Goal: Information Seeking & Learning: Find specific fact

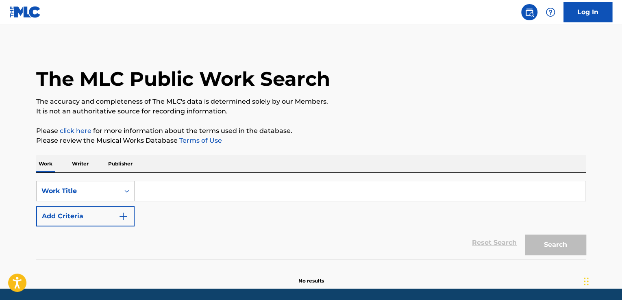
click at [150, 188] on input "Search Form" at bounding box center [360, 191] width 451 height 20
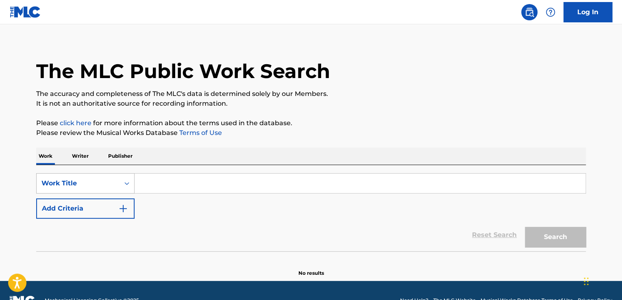
click at [127, 191] on div "Work Title" at bounding box center [85, 183] width 98 height 20
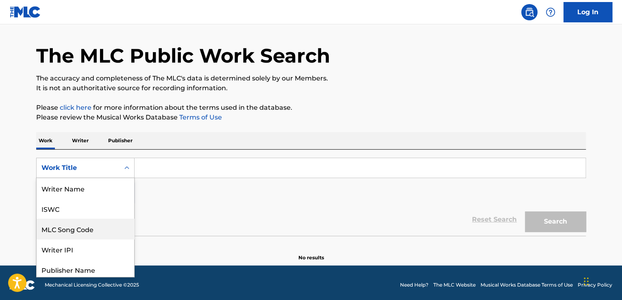
click at [81, 233] on div "MLC Song Code" at bounding box center [86, 229] width 98 height 20
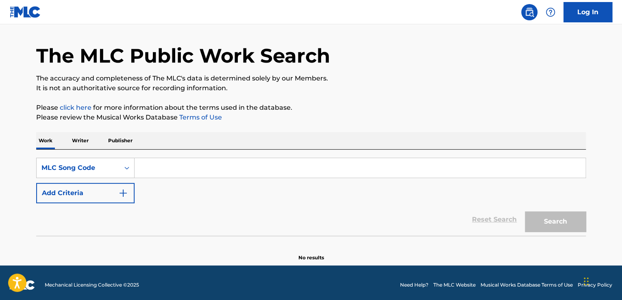
click at [155, 173] on input "Search Form" at bounding box center [360, 168] width 451 height 20
paste input "SC72GO"
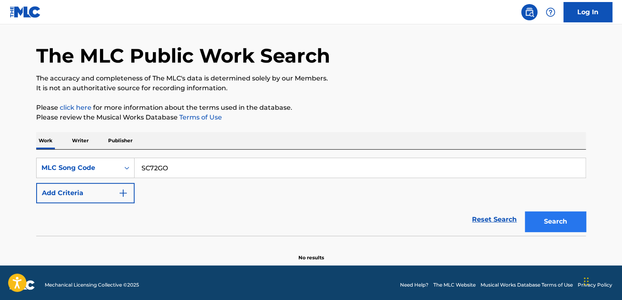
type input "SC72GO"
click at [561, 221] on button "Search" at bounding box center [555, 222] width 61 height 20
click at [141, 166] on input "SC72GO" at bounding box center [360, 168] width 451 height 20
click at [555, 223] on button "Search" at bounding box center [555, 222] width 61 height 20
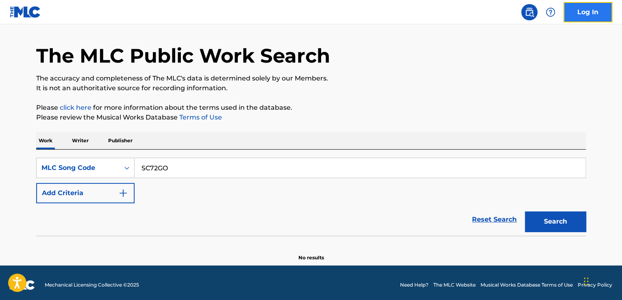
click at [584, 5] on link "Log In" at bounding box center [588, 12] width 49 height 20
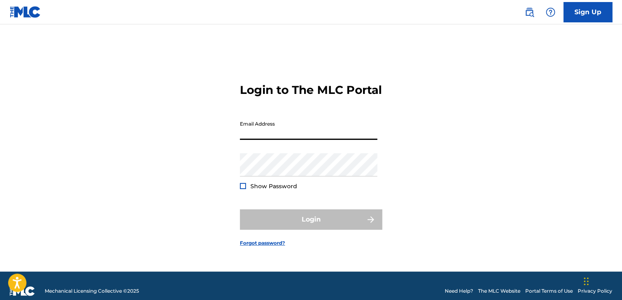
click at [311, 131] on input "Email Address" at bounding box center [309, 128] width 138 height 23
type input "[PERSON_NAME][EMAIL_ADDRESS][PERSON_NAME][DOMAIN_NAME]"
click at [306, 140] on input "[PERSON_NAME][EMAIL_ADDRESS][PERSON_NAME][DOMAIN_NAME]" at bounding box center [309, 128] width 138 height 23
click at [265, 140] on input "[PERSON_NAME][EMAIL_ADDRESS][PERSON_NAME][DOMAIN_NAME]" at bounding box center [309, 128] width 138 height 23
click at [343, 140] on input "[PERSON_NAME][EMAIL_ADDRESS][PERSON_NAME][DOMAIN_NAME]" at bounding box center [309, 128] width 138 height 23
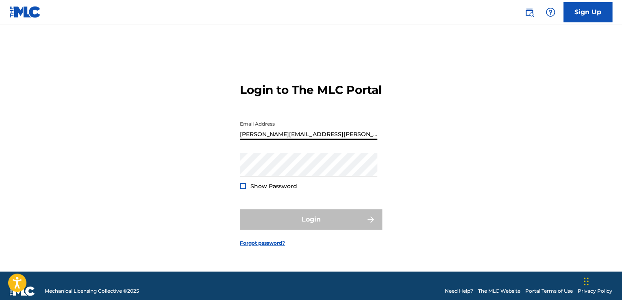
click at [343, 140] on input "[PERSON_NAME][EMAIL_ADDRESS][PERSON_NAME][DOMAIN_NAME]" at bounding box center [309, 128] width 138 height 23
click at [267, 153] on div "Email Address [EMAIL_ADDRESS][PERSON_NAME][DOMAIN_NAME]" at bounding box center [309, 135] width 138 height 37
click at [272, 147] on div "Email Address [EMAIL_ADDRESS][PERSON_NAME][DOMAIN_NAME]" at bounding box center [309, 135] width 138 height 37
click at [270, 140] on input "[PERSON_NAME][EMAIL_ADDRESS][PERSON_NAME][DOMAIN_NAME]" at bounding box center [309, 128] width 138 height 23
click at [324, 131] on input "Email Address" at bounding box center [309, 128] width 138 height 23
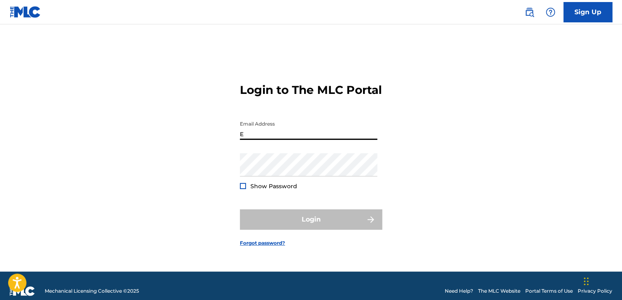
type input "[PERSON_NAME][EMAIL_ADDRESS][PERSON_NAME][DOMAIN_NAME]"
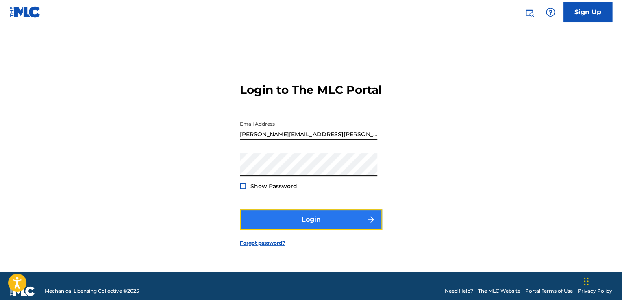
click at [306, 227] on button "Login" at bounding box center [311, 220] width 142 height 20
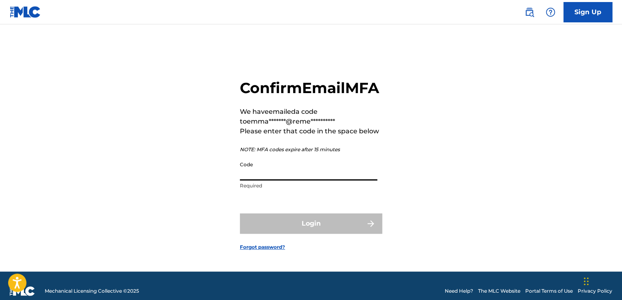
click at [284, 181] on input "Code" at bounding box center [309, 168] width 138 height 23
paste input "690362"
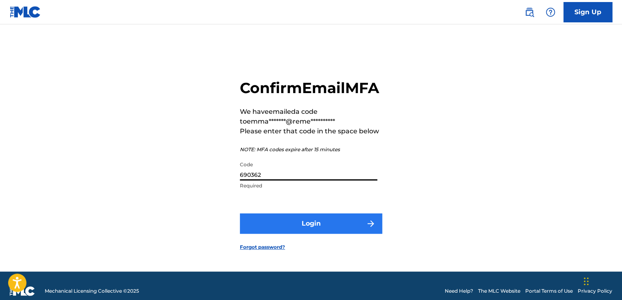
type input "690362"
click at [312, 234] on button "Login" at bounding box center [311, 224] width 142 height 20
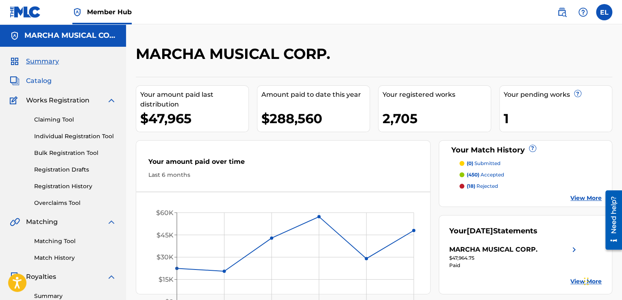
click at [44, 80] on span "Catalog" at bounding box center [39, 81] width 26 height 10
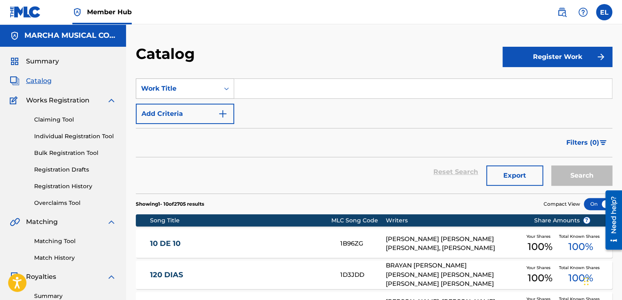
click at [227, 88] on icon "Search Form" at bounding box center [227, 89] width 8 height 8
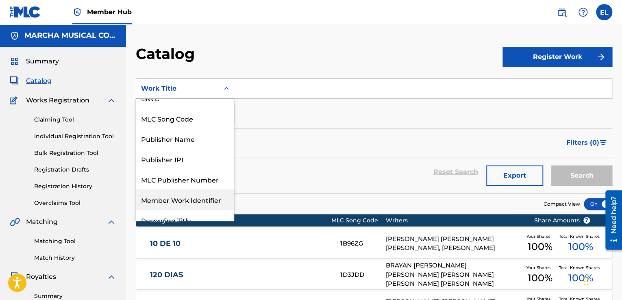
scroll to position [47, 0]
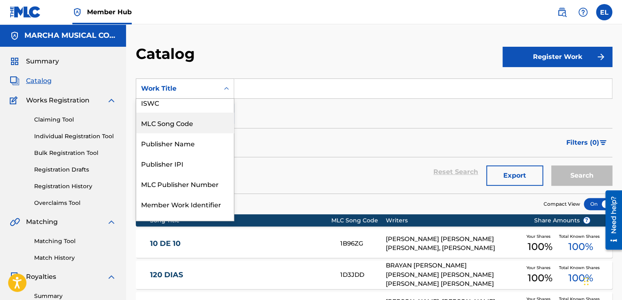
click at [178, 124] on div "MLC Song Code" at bounding box center [185, 123] width 98 height 20
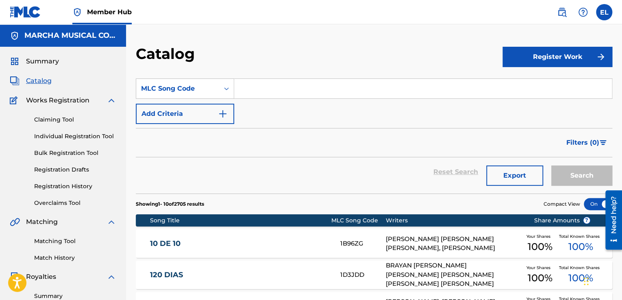
click at [244, 89] on input "Search Form" at bounding box center [423, 89] width 378 height 20
paste input "690362"
drag, startPoint x: 264, startPoint y: 93, endPoint x: 231, endPoint y: 90, distance: 33.9
click at [231, 90] on div "SearchWithCriteriac3f22bc2-b4cf-4bfd-9a76-a52233d9cf40 MLC Song Code 690362" at bounding box center [374, 89] width 477 height 20
paste input "SC72GO"
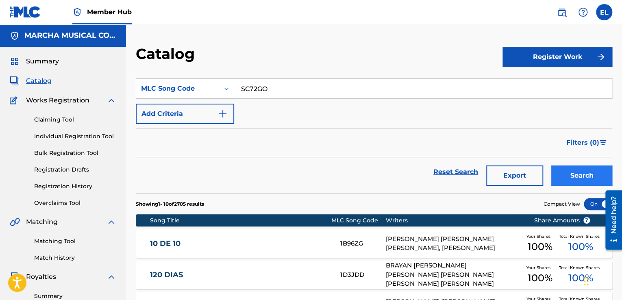
type input "SC72GO"
click at [576, 171] on button "Search" at bounding box center [582, 176] width 61 height 20
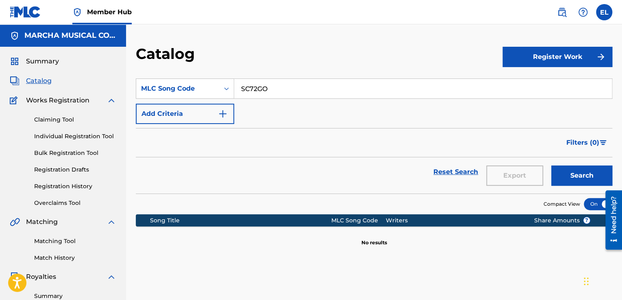
click at [243, 88] on input "SC72GO" at bounding box center [423, 89] width 378 height 20
click at [582, 173] on button "Search" at bounding box center [582, 176] width 61 height 20
click at [229, 88] on icon "Search Form" at bounding box center [227, 89] width 8 height 8
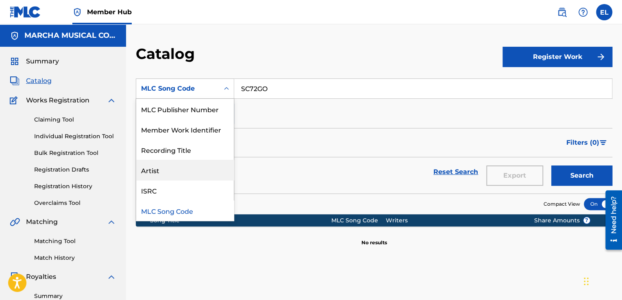
scroll to position [0, 0]
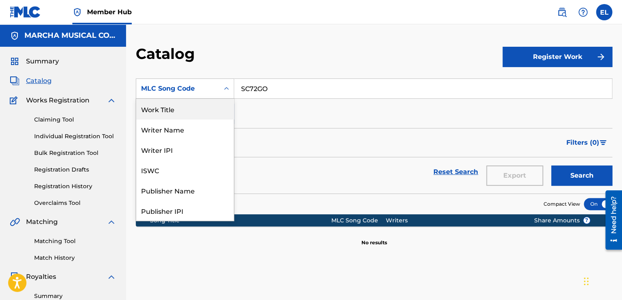
click at [177, 115] on div "Work Title" at bounding box center [185, 109] width 98 height 20
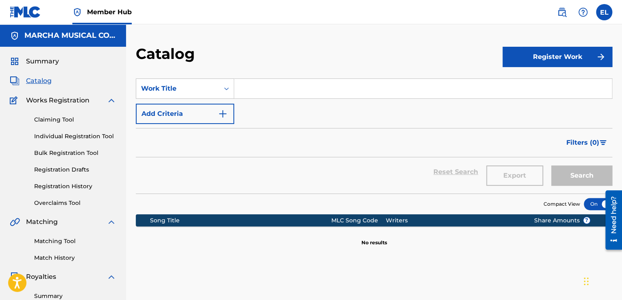
click at [265, 91] on input "Search Form" at bounding box center [423, 89] width 378 height 20
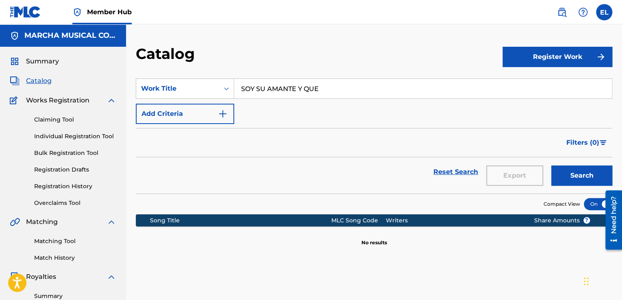
type input "SOY SU AMANTE Y QUE"
click at [552, 166] on button "Search" at bounding box center [582, 176] width 61 height 20
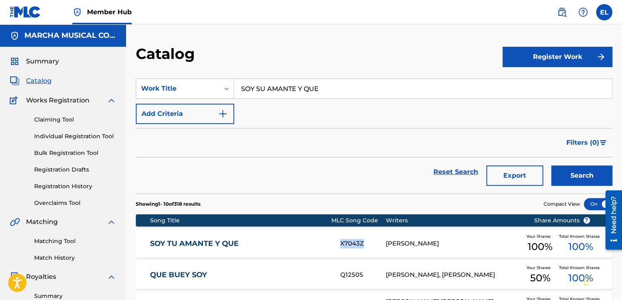
drag, startPoint x: 362, startPoint y: 245, endPoint x: 342, endPoint y: 244, distance: 20.4
click at [342, 244] on div "X7043Z" at bounding box center [363, 243] width 45 height 9
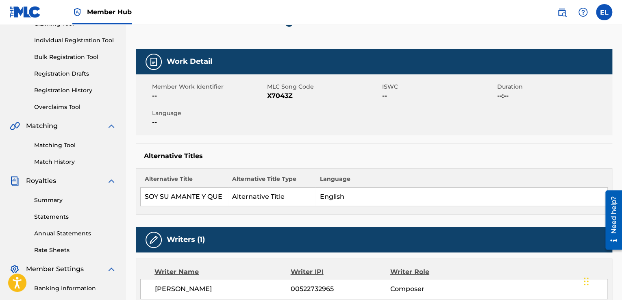
scroll to position [77, 0]
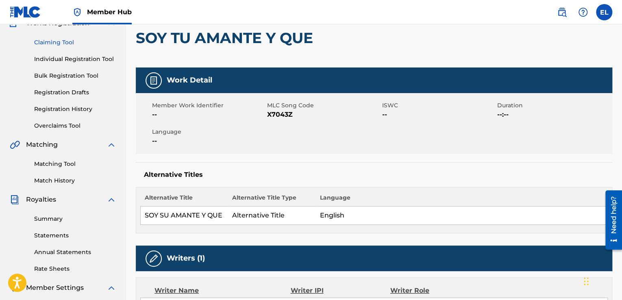
click at [64, 40] on link "Claiming Tool" at bounding box center [75, 42] width 82 height 9
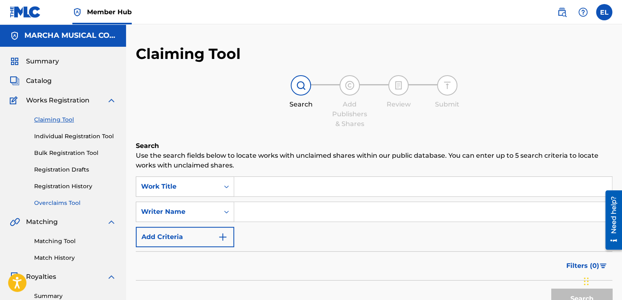
click at [65, 206] on link "Overclaims Tool" at bounding box center [75, 203] width 82 height 9
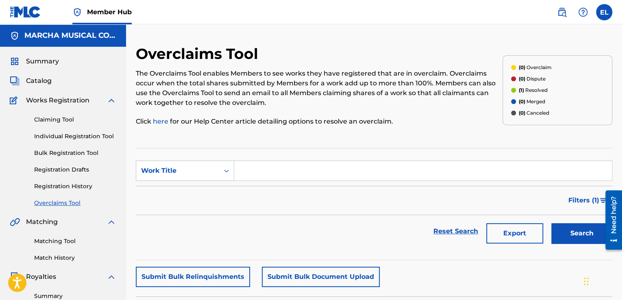
click at [261, 171] on input "Search Form" at bounding box center [423, 171] width 378 height 20
paste input "EV8AUM"
type input "EV8AUM"
click at [226, 170] on icon "Search Form" at bounding box center [227, 171] width 8 height 8
click at [195, 192] on div "MLC Song Code" at bounding box center [185, 191] width 98 height 20
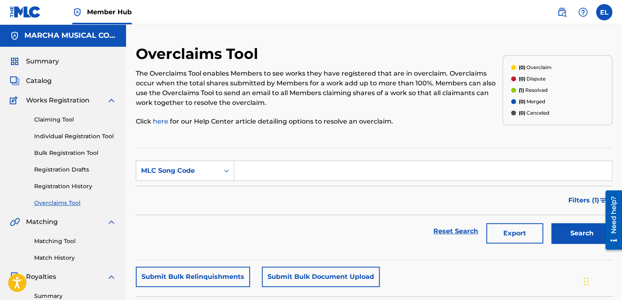
click at [241, 177] on input "Search Form" at bounding box center [423, 171] width 378 height 20
paste input "EV8AUM"
click at [256, 173] on input "EV8AUM" at bounding box center [423, 171] width 378 height 20
type input "EV8AUM"
click at [573, 234] on button "Search" at bounding box center [582, 233] width 61 height 20
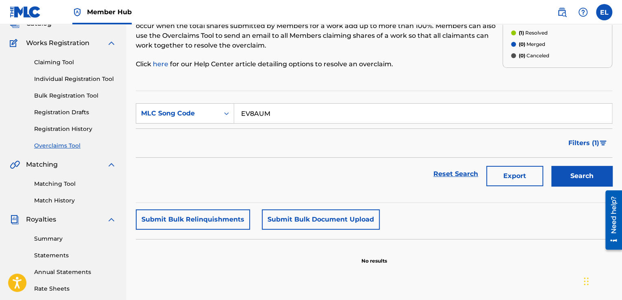
scroll to position [52, 0]
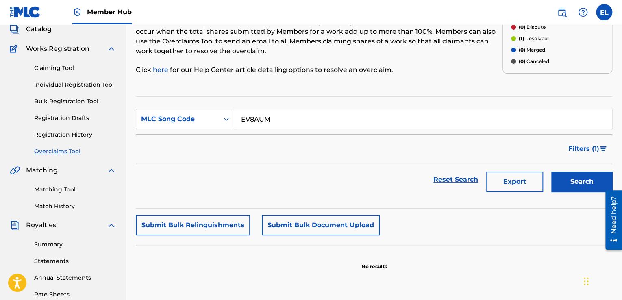
click at [242, 121] on input "EV8AUM" at bounding box center [423, 119] width 378 height 20
drag, startPoint x: 275, startPoint y: 120, endPoint x: 233, endPoint y: 120, distance: 42.3
click at [233, 120] on div "SearchWithCriteriaaaf1746f-0c7a-463d-94b8-84ad2f578edf MLC Song Code EV8AUM" at bounding box center [374, 119] width 477 height 20
click at [579, 181] on button "Search" at bounding box center [582, 182] width 61 height 20
click at [70, 66] on link "Claiming Tool" at bounding box center [75, 68] width 82 height 9
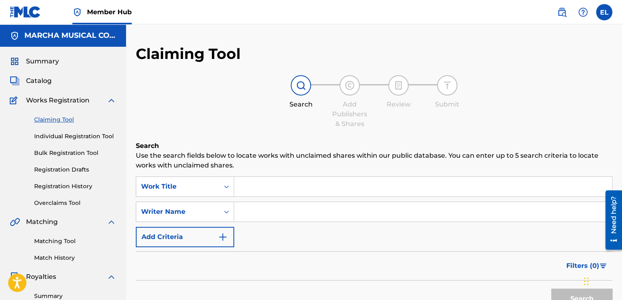
click at [242, 183] on input "Search Form" at bounding box center [423, 187] width 378 height 20
paste input "EV8AUM"
type input "EV8AUM"
click at [225, 188] on div "Work Title" at bounding box center [185, 187] width 98 height 20
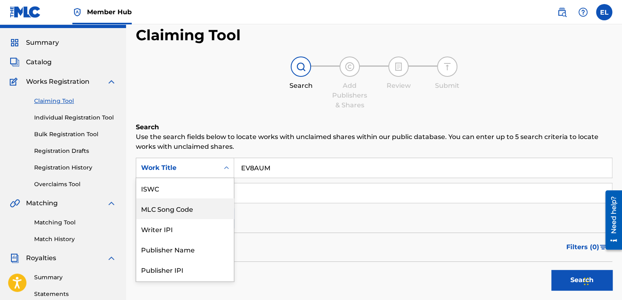
scroll to position [19, 0]
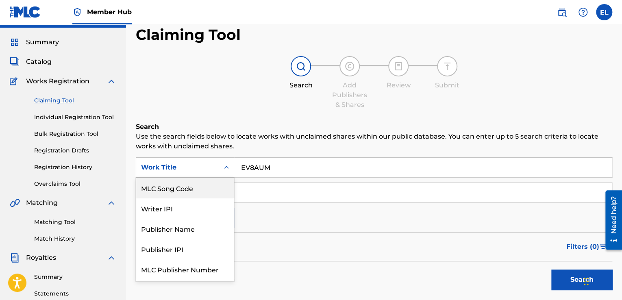
click at [174, 190] on div "MLC Song Code" at bounding box center [185, 188] width 98 height 20
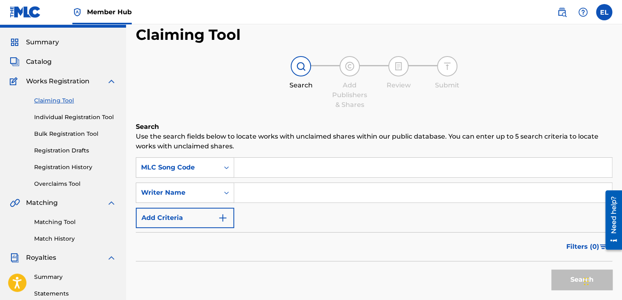
click at [235, 158] on input "Search Form" at bounding box center [423, 168] width 378 height 20
paste input "EV8AUM"
click at [572, 284] on button "Search" at bounding box center [582, 280] width 61 height 20
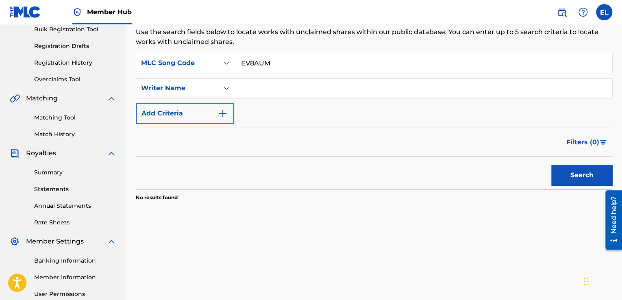
scroll to position [124, 0]
click at [577, 175] on button "Search" at bounding box center [582, 174] width 61 height 20
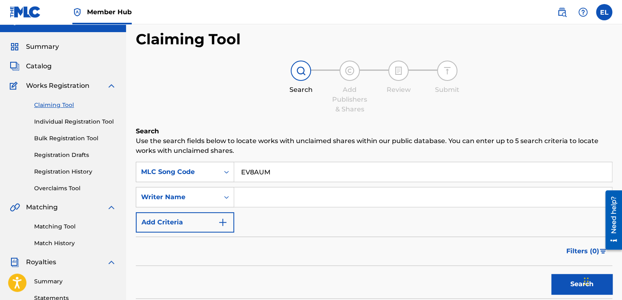
scroll to position [0, 0]
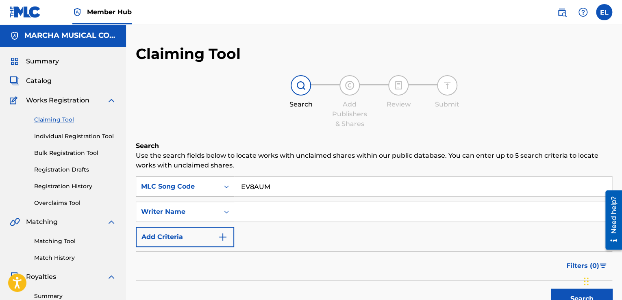
drag, startPoint x: 279, startPoint y: 191, endPoint x: 194, endPoint y: 186, distance: 85.6
click at [194, 186] on div "SearchWithCriteria5dc8c3eb-b34a-40ef-a5b8-bbe2d40d91a5 MLC Song Code EV8AUM" at bounding box center [374, 187] width 477 height 20
click at [311, 189] on input "ESCUELA DEL VIRUSANTRAX" at bounding box center [423, 187] width 378 height 20
type input "ESCUELA DEL VIRUS ANTRAX"
click at [225, 187] on div "MLC Song Code" at bounding box center [185, 187] width 98 height 20
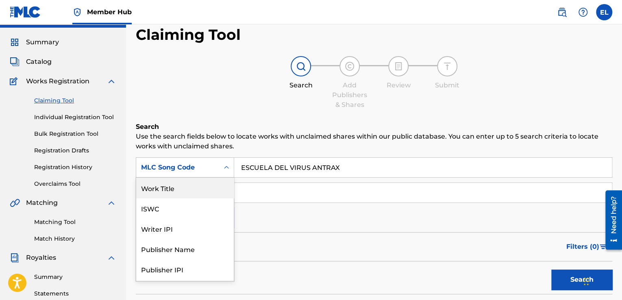
click at [175, 189] on div "Work Title" at bounding box center [185, 188] width 98 height 20
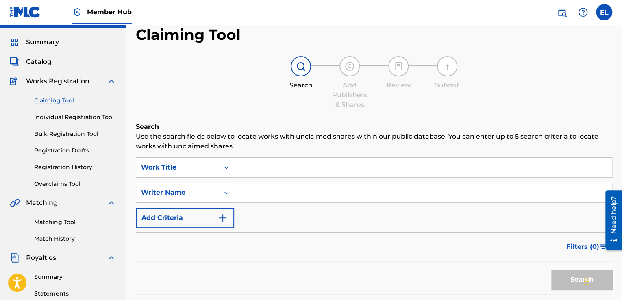
click at [390, 166] on input "Search Form" at bounding box center [423, 168] width 378 height 20
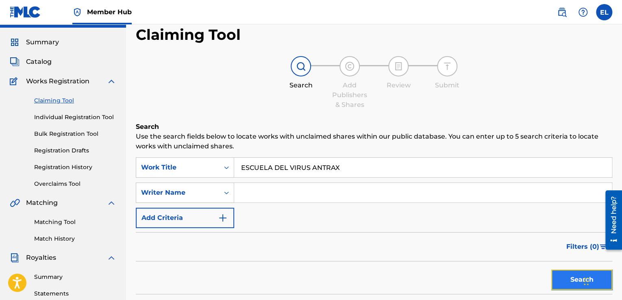
click at [577, 279] on button "Search" at bounding box center [582, 280] width 61 height 20
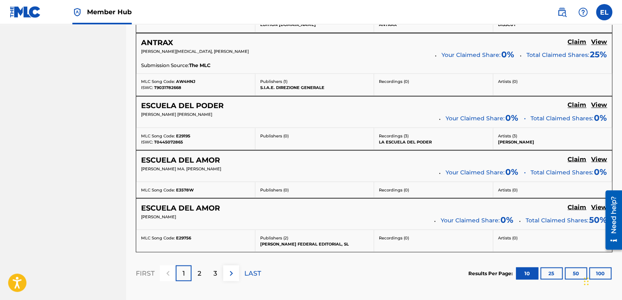
scroll to position [664, 0]
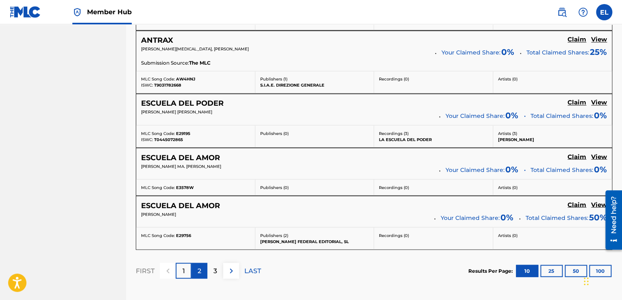
click at [202, 271] on div "2" at bounding box center [200, 271] width 16 height 16
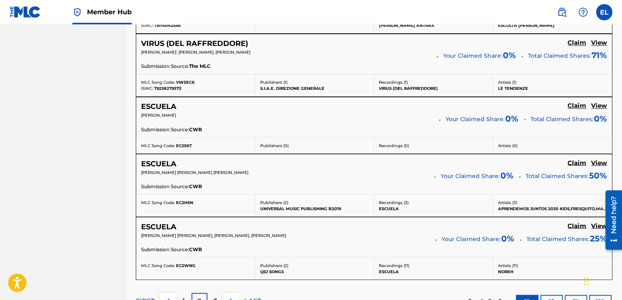
scroll to position [760, 0]
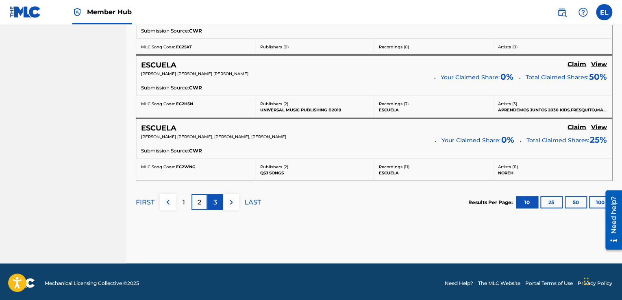
click at [215, 201] on p "3" at bounding box center [216, 202] width 4 height 10
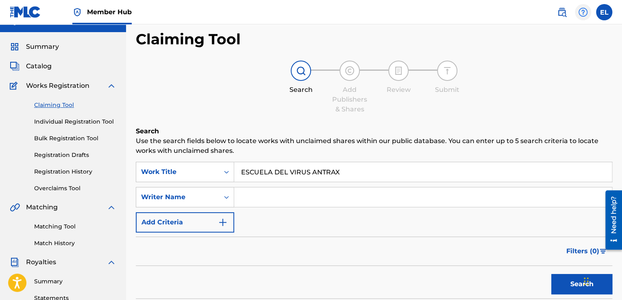
scroll to position [13, 0]
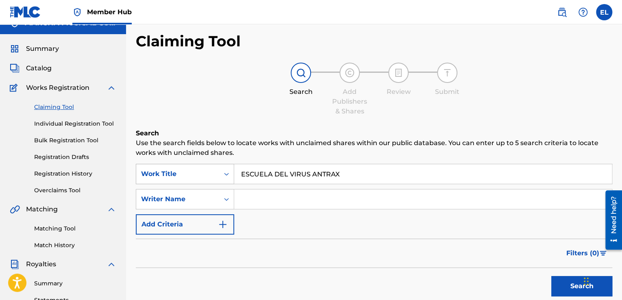
drag, startPoint x: 338, startPoint y: 175, endPoint x: 227, endPoint y: 180, distance: 111.6
click at [227, 180] on div "SearchWithCriteria8797c13d-50d1-4ee1-96e7-3b4640db6989 Work Title ESCUELA DEL V…" at bounding box center [374, 174] width 477 height 20
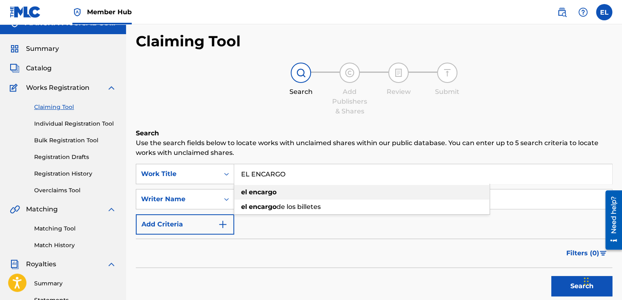
click at [243, 191] on strong "el" at bounding box center [244, 192] width 6 height 8
type input "el encargo"
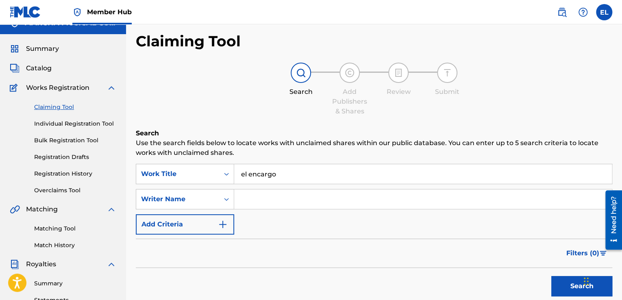
click at [552, 276] on button "Search" at bounding box center [582, 286] width 61 height 20
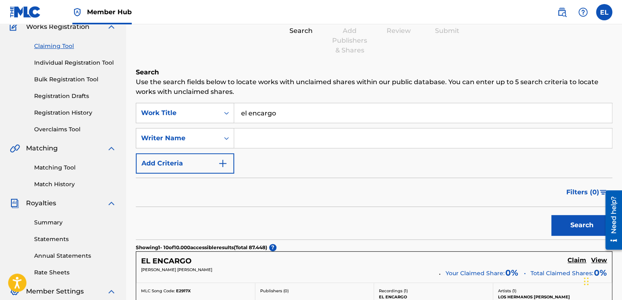
scroll to position [0, 0]
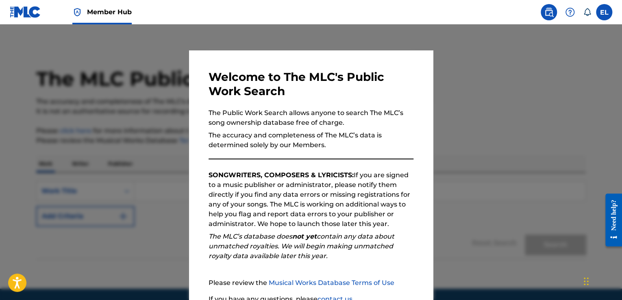
click at [168, 189] on div at bounding box center [311, 174] width 622 height 300
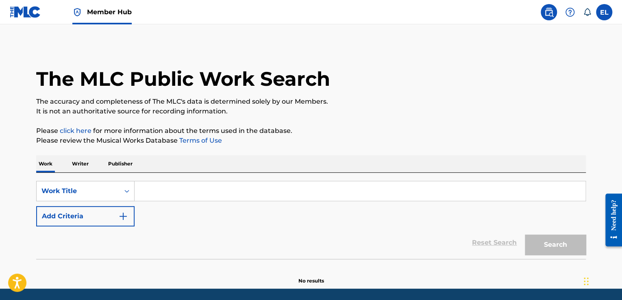
click at [168, 188] on input "Search Form" at bounding box center [360, 191] width 451 height 20
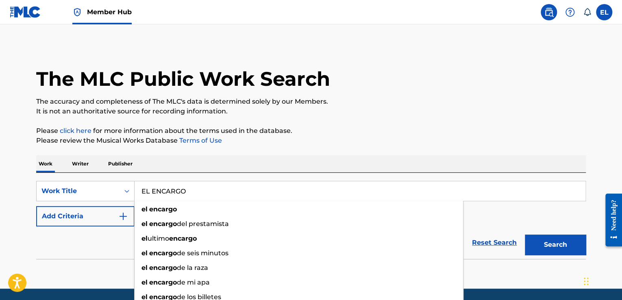
type input "EL ENCARGO"
click at [525, 235] on button "Search" at bounding box center [555, 245] width 61 height 20
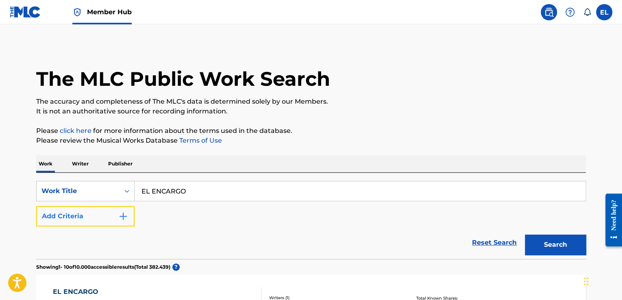
click at [124, 214] on img "Search Form" at bounding box center [123, 217] width 10 height 10
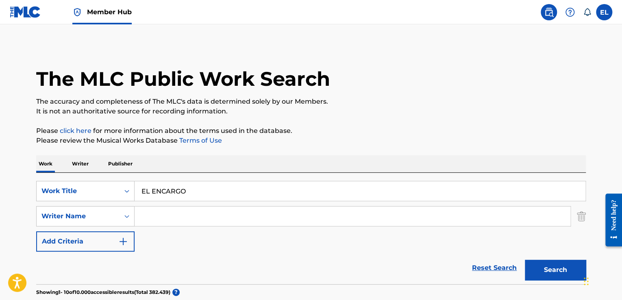
click at [147, 220] on input "Search Form" at bounding box center [353, 217] width 436 height 20
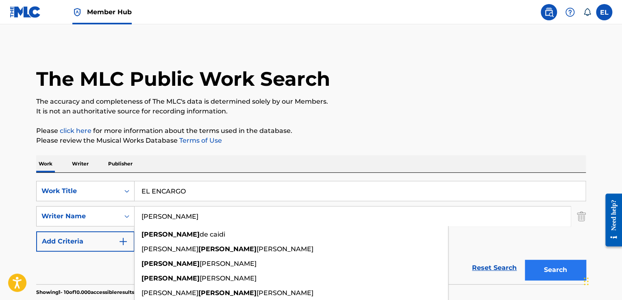
type input "ARLEY"
click at [551, 271] on button "Search" at bounding box center [555, 270] width 61 height 20
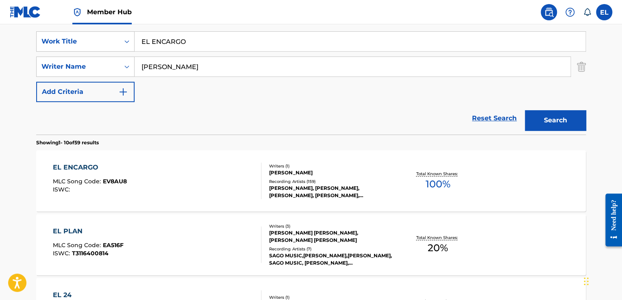
scroll to position [151, 0]
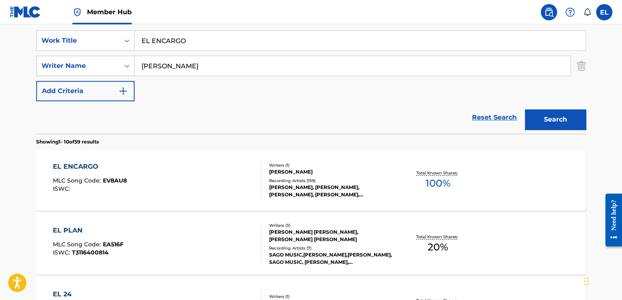
click at [330, 186] on div "ARLEY PEREZ, ARLEY PEREZ, ARLEY PEREZ, ARLEY PEREZ, ARLEY PEREZ" at bounding box center [330, 191] width 123 height 15
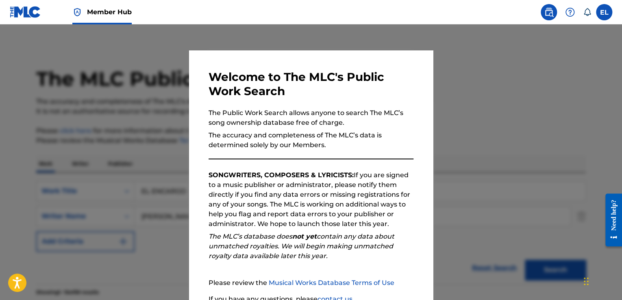
scroll to position [151, 0]
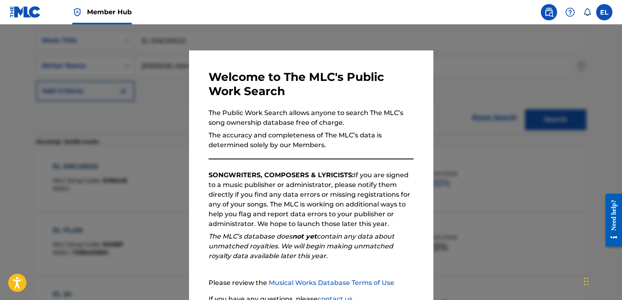
click at [161, 76] on div at bounding box center [311, 174] width 622 height 300
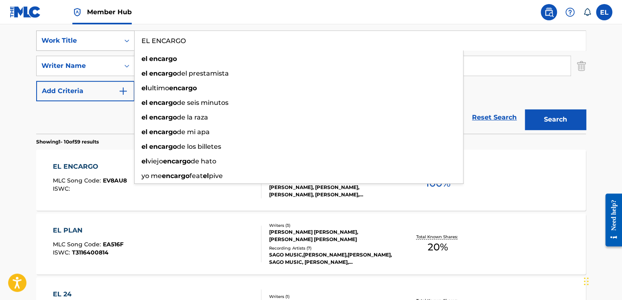
drag, startPoint x: 188, startPoint y: 43, endPoint x: 131, endPoint y: 42, distance: 56.6
click at [131, 42] on div "SearchWithCriteriab51cb52b-8783-4123-9650-8814faef461e Work Title EL ENCARGO el…" at bounding box center [311, 41] width 550 height 20
paste input "V8AUM"
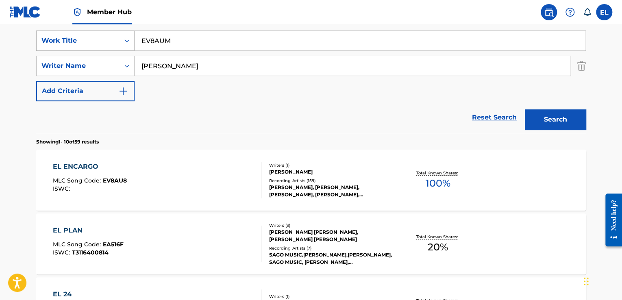
type input "EV8AUM"
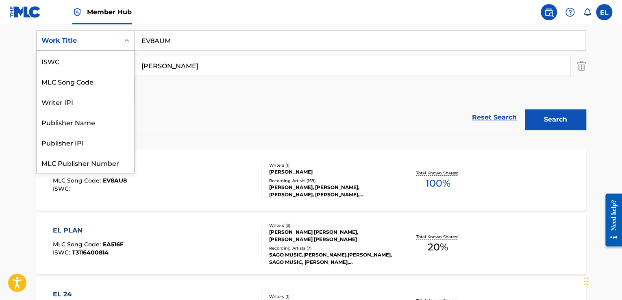
click at [127, 41] on icon "Search Form" at bounding box center [127, 41] width 8 height 8
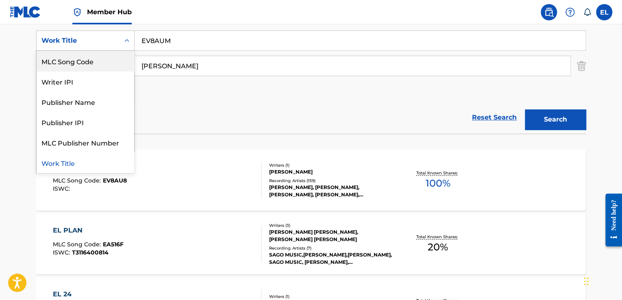
click at [102, 64] on div "MLC Song Code" at bounding box center [86, 61] width 98 height 20
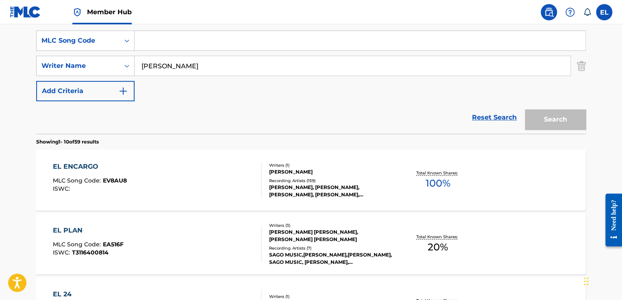
click at [140, 44] on input "Search Form" at bounding box center [360, 41] width 451 height 20
paste input "EV8AUM"
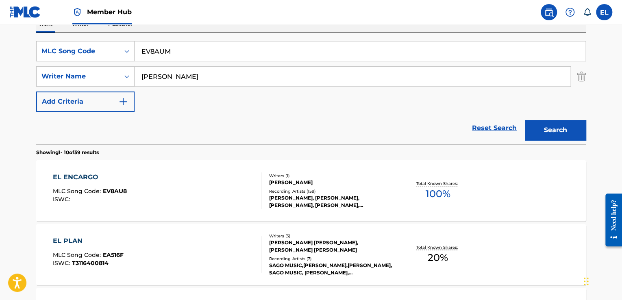
scroll to position [139, 0]
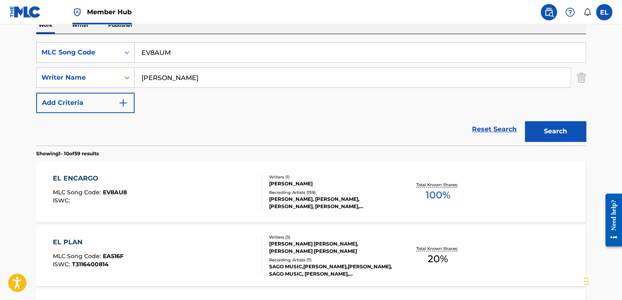
type input "EV8AUM"
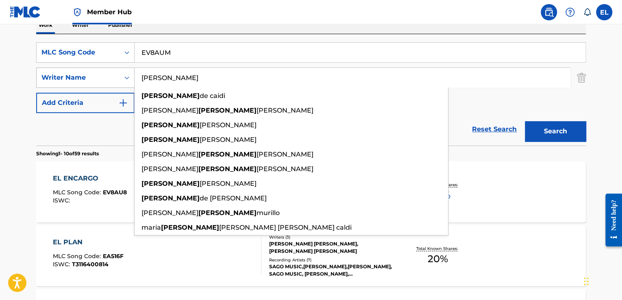
drag, startPoint x: 171, startPoint y: 75, endPoint x: 99, endPoint y: 77, distance: 71.6
click at [99, 77] on div "SearchWithCriteria305a305b-8e0d-4da2-837a-9893c63a3a54 Writer Name ARLEY arley …" at bounding box center [311, 78] width 550 height 20
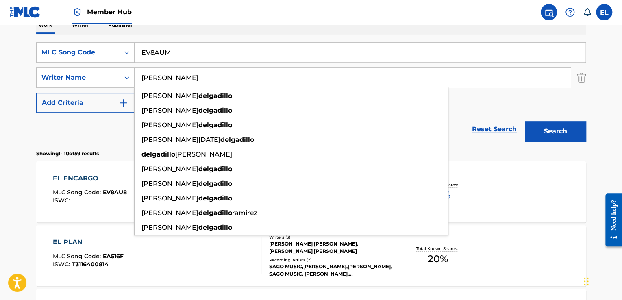
click at [244, 83] on input "DELGADILLO" at bounding box center [353, 78] width 436 height 20
click at [199, 77] on input "DELGADILLO" at bounding box center [353, 78] width 436 height 20
type input "DELGADILLO"
click at [478, 109] on div "SearchWithCriteria4d36b27b-7a8c-49cf-8065-50094022879e MLC Song Code EV8AUM Sea…" at bounding box center [311, 77] width 550 height 71
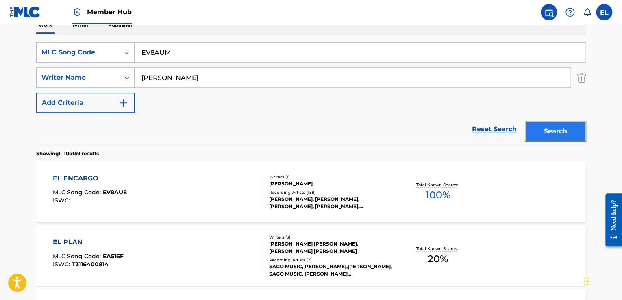
click at [565, 130] on button "Search" at bounding box center [555, 131] width 61 height 20
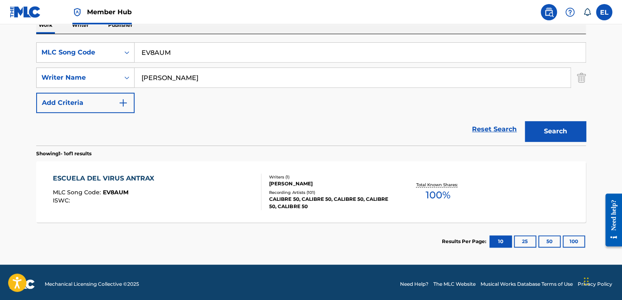
click at [128, 177] on div "ESCUELA DEL VIRUS ANTRAX" at bounding box center [105, 179] width 105 height 10
